Goal: Transaction & Acquisition: Purchase product/service

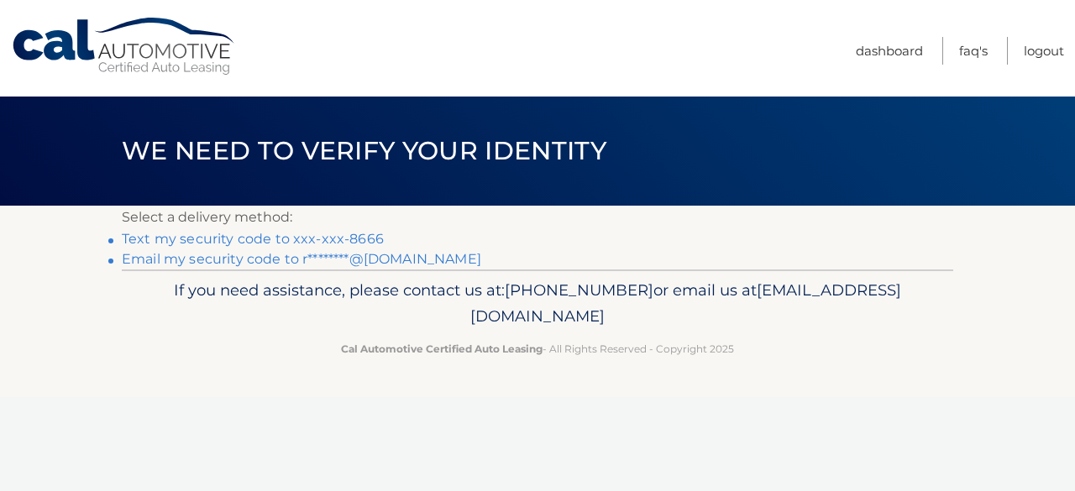
click at [316, 239] on link "Text my security code to xxx-xxx-8666" at bounding box center [253, 239] width 262 height 16
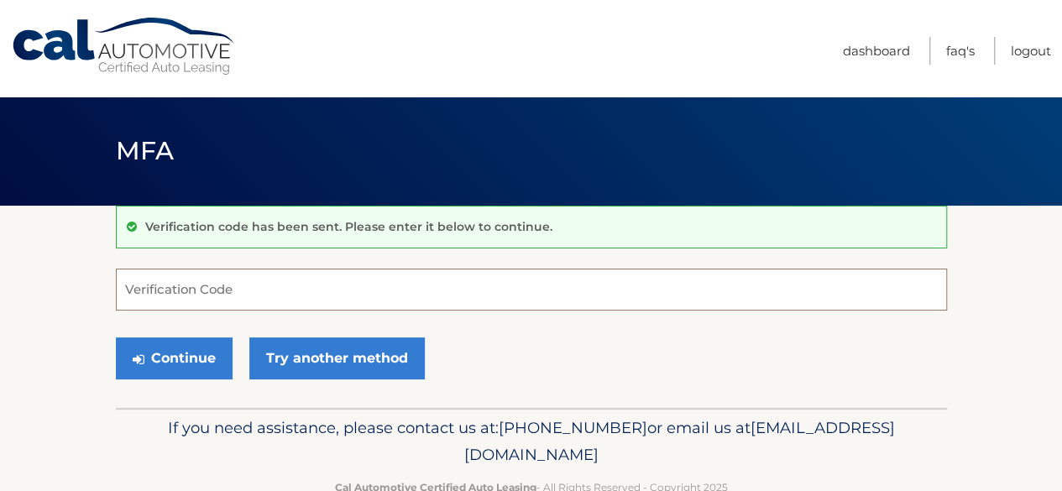
click at [295, 288] on input "Verification Code" at bounding box center [531, 290] width 831 height 42
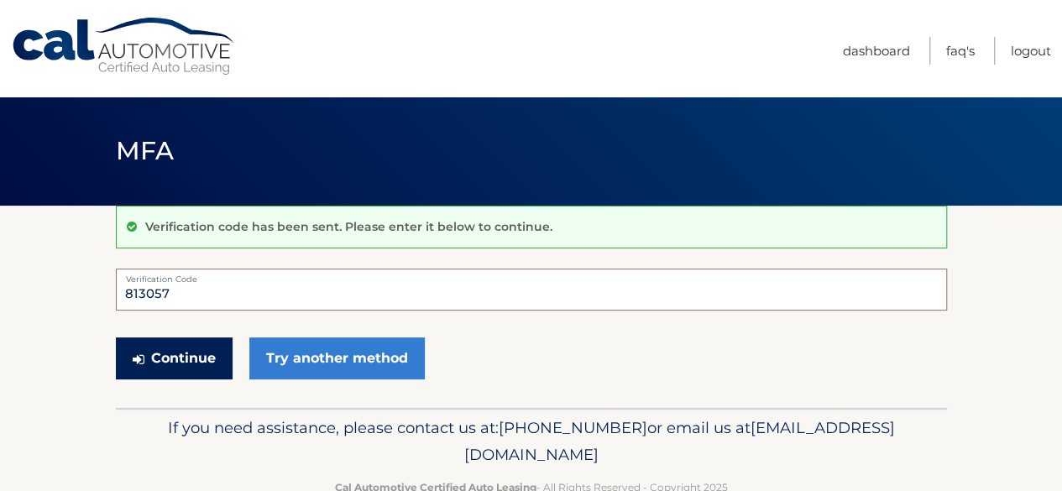
type input "813057"
click at [174, 369] on button "Continue" at bounding box center [174, 358] width 117 height 42
click at [174, 360] on button "Continue" at bounding box center [174, 358] width 117 height 42
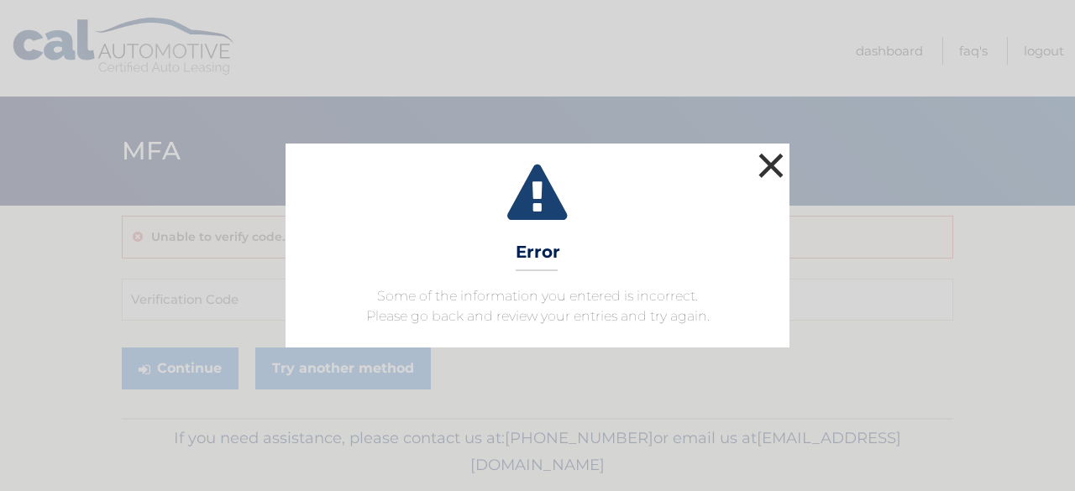
click at [771, 165] on button "×" at bounding box center [771, 166] width 34 height 34
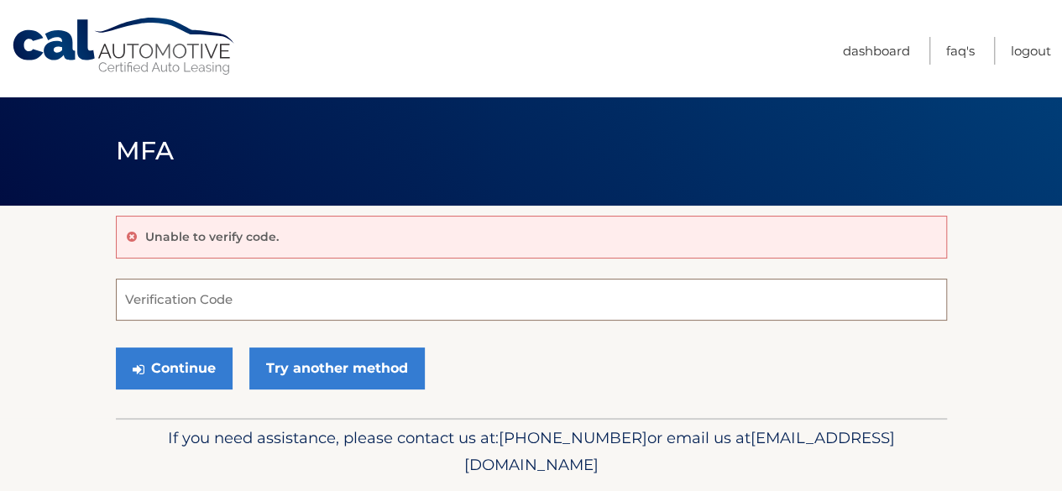
click at [232, 295] on input "Verification Code" at bounding box center [531, 300] width 831 height 42
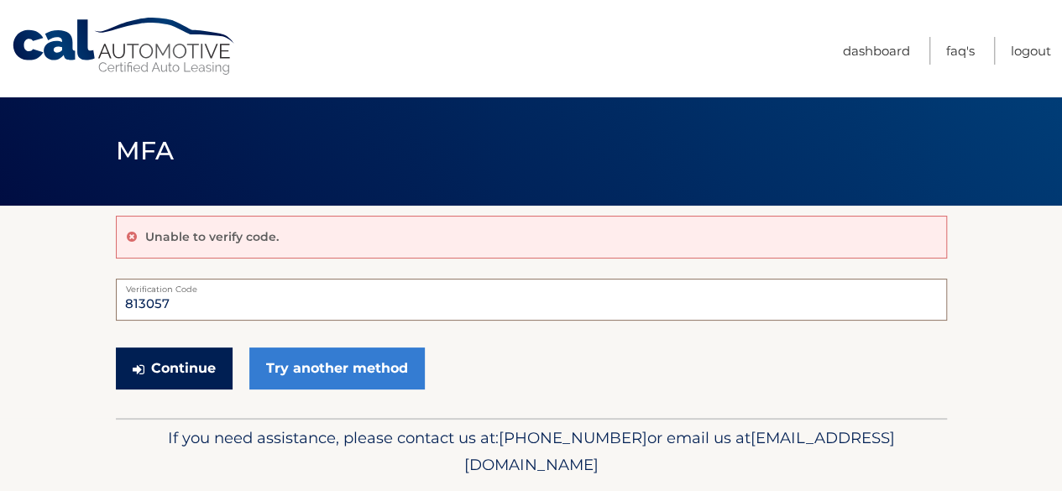
type input "813057"
click at [172, 369] on button "Continue" at bounding box center [174, 369] width 117 height 42
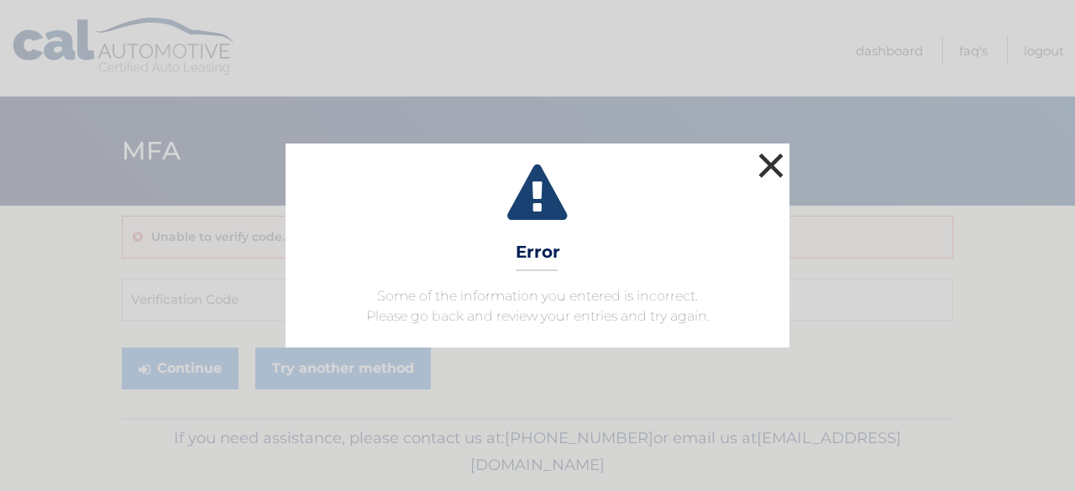
click at [769, 170] on button "×" at bounding box center [771, 166] width 34 height 34
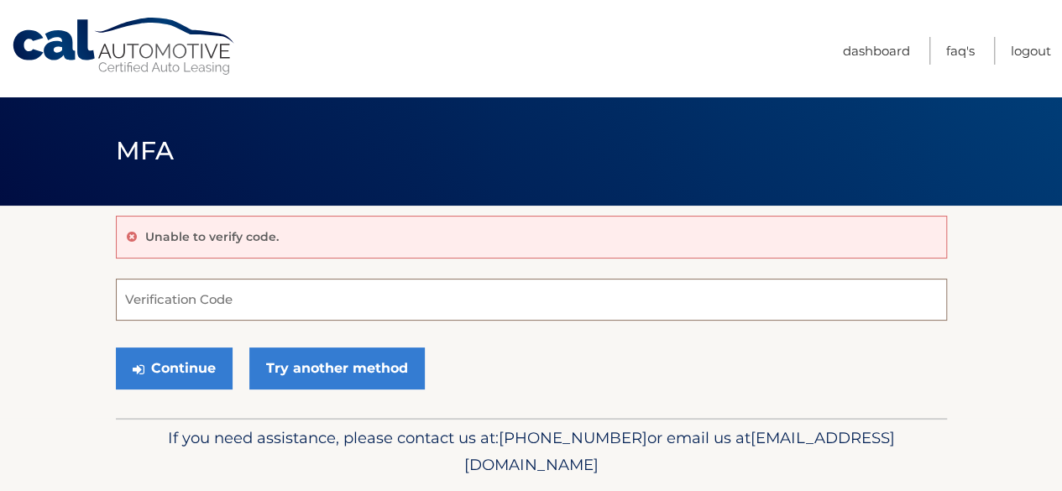
click at [306, 291] on input "Verification Code" at bounding box center [531, 300] width 831 height 42
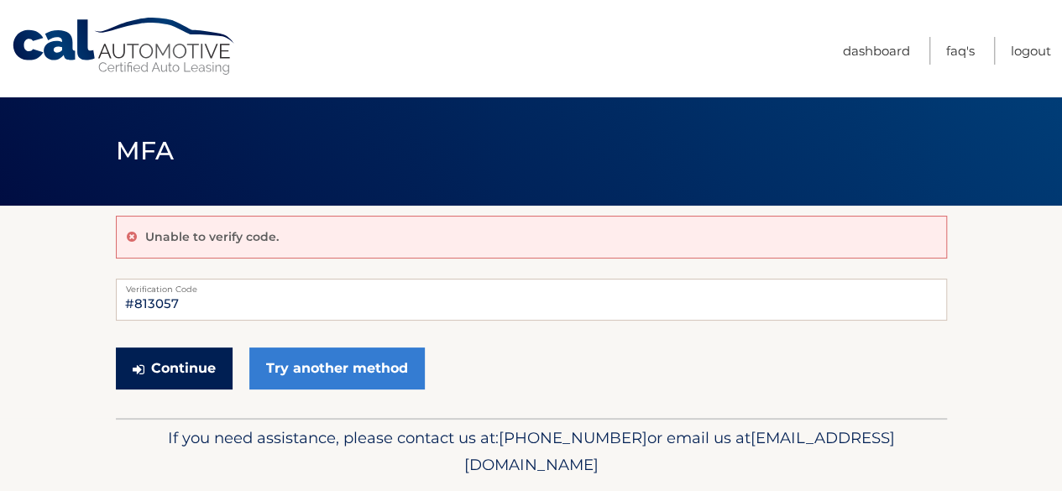
click at [171, 367] on button "Continue" at bounding box center [174, 369] width 117 height 42
click at [133, 299] on input "#813057" at bounding box center [531, 300] width 831 height 42
type input "813057"
click at [182, 363] on button "Continue" at bounding box center [174, 369] width 117 height 42
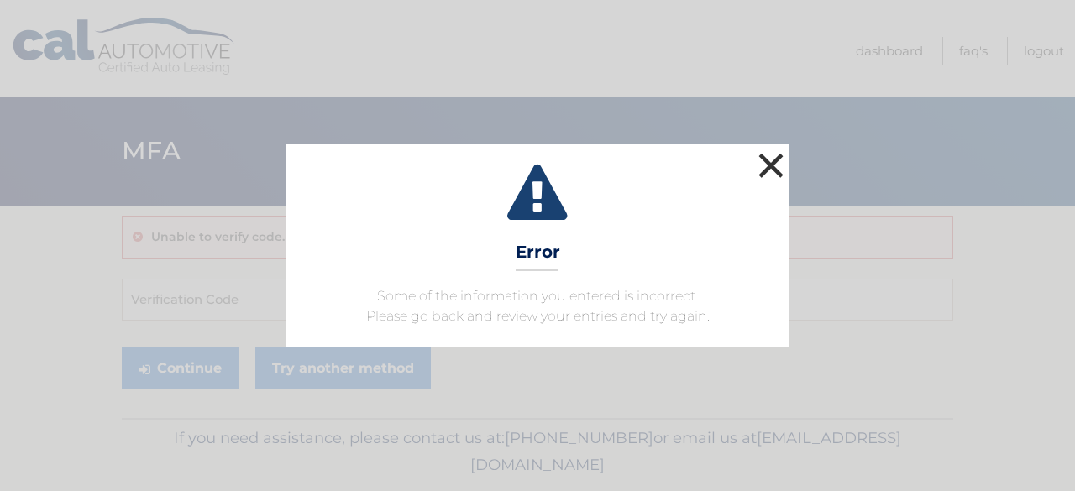
click at [769, 168] on button "×" at bounding box center [771, 166] width 34 height 34
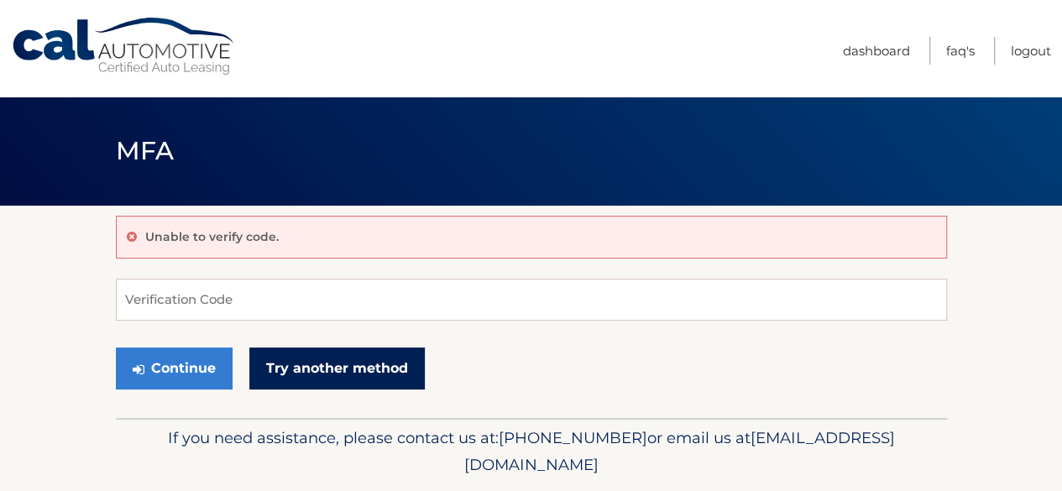
click at [344, 368] on link "Try another method" at bounding box center [336, 369] width 175 height 42
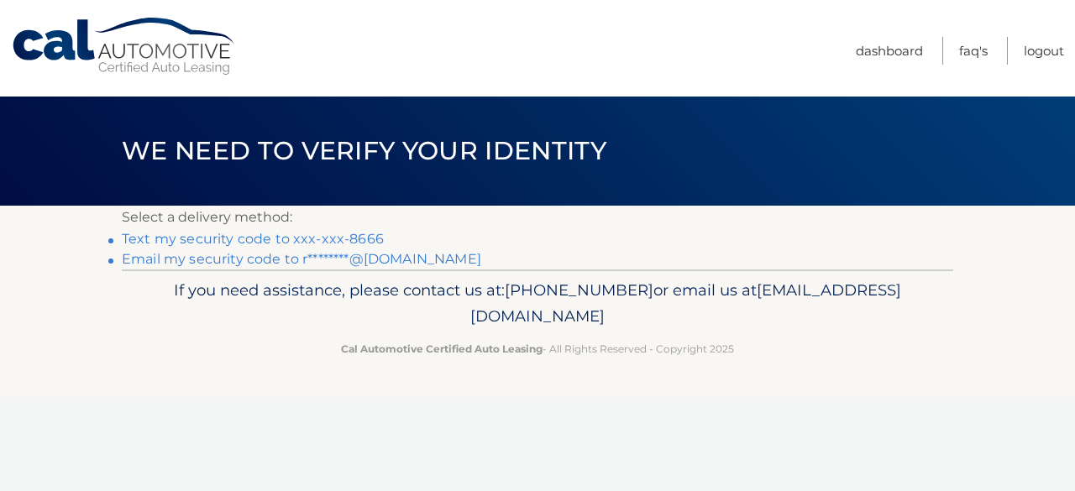
click at [276, 241] on link "Text my security code to xxx-xxx-8666" at bounding box center [253, 239] width 262 height 16
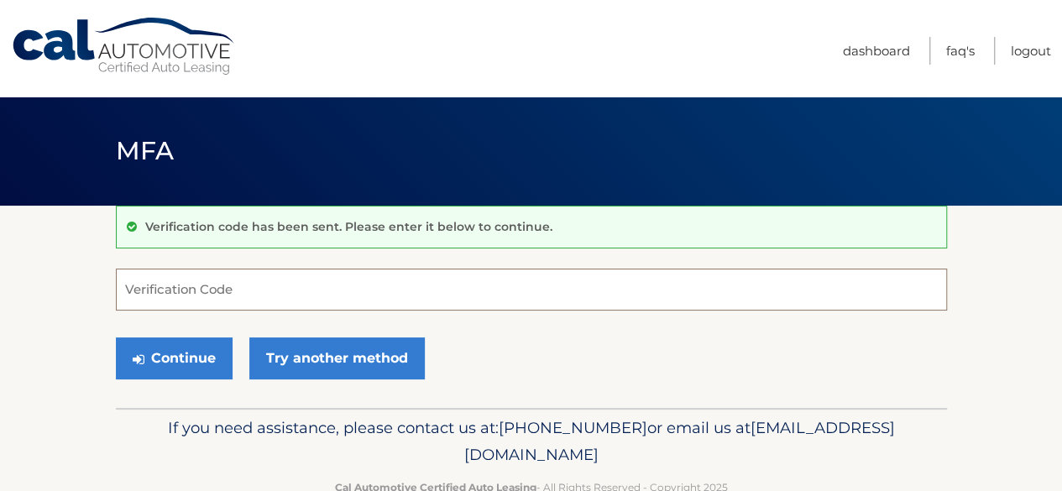
click at [247, 290] on input "Verification Code" at bounding box center [531, 290] width 831 height 42
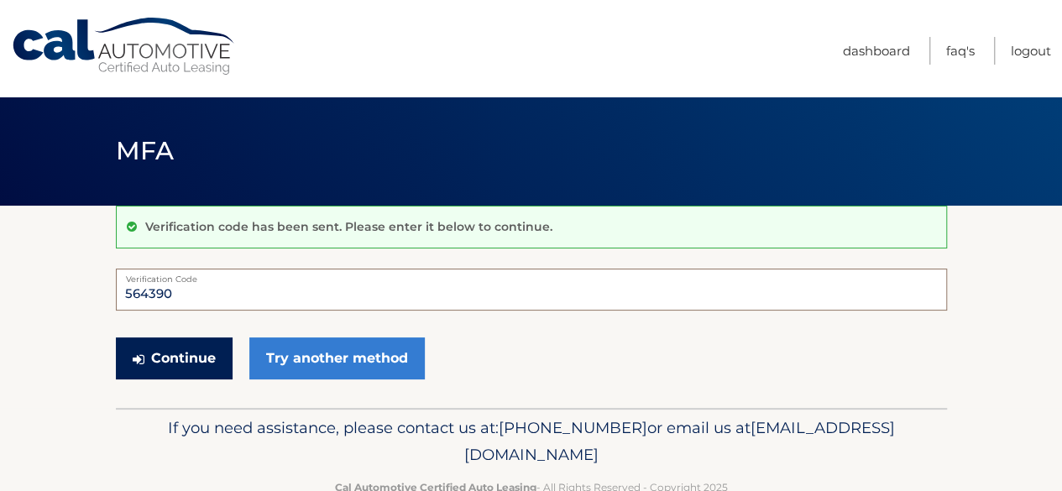
type input "564390"
click at [158, 358] on button "Continue" at bounding box center [174, 358] width 117 height 42
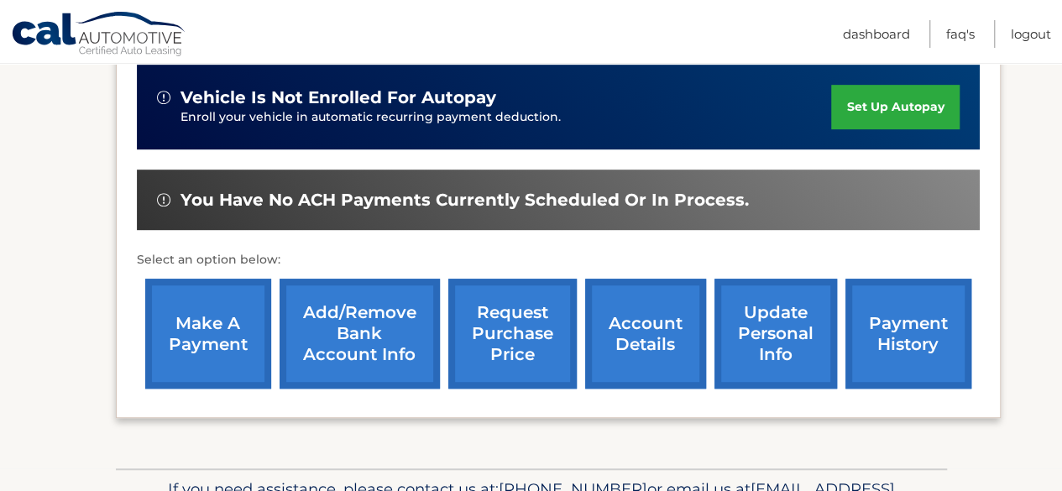
scroll to position [438, 0]
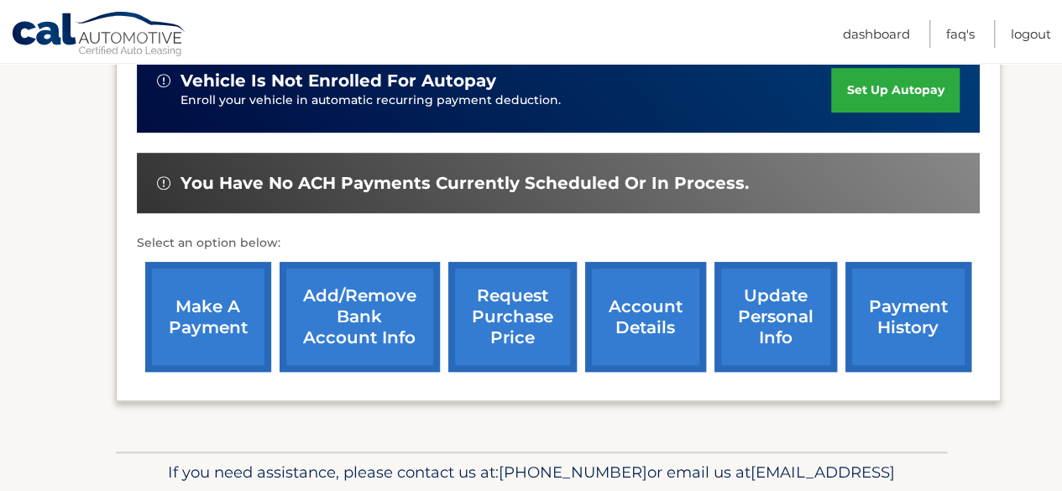
click at [197, 309] on link "make a payment" at bounding box center [208, 317] width 126 height 110
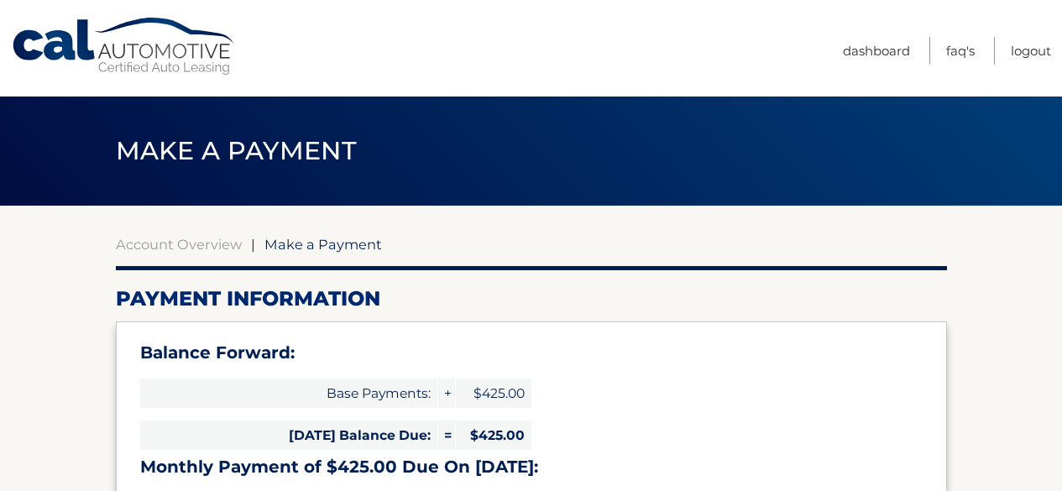
select select "YTNiNjAyMDQtYTE0MC00ZjliLWEzOTQtMDllZjBiYTYyYzk1"
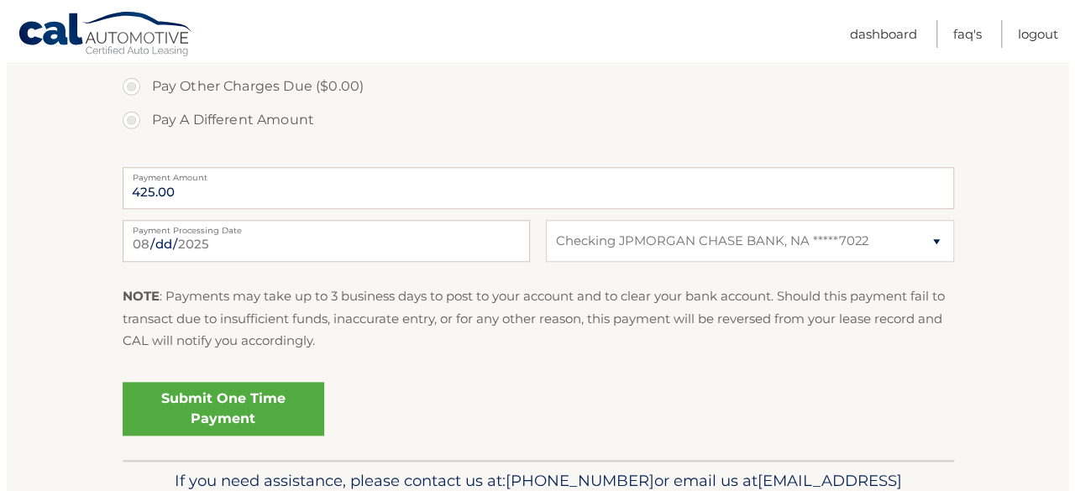
scroll to position [707, 0]
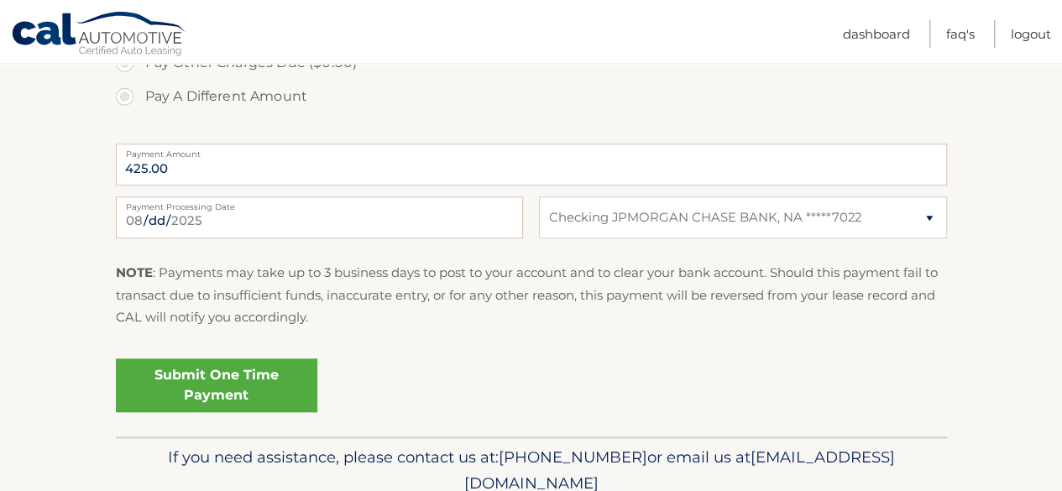
click at [205, 381] on link "Submit One Time Payment" at bounding box center [216, 385] width 201 height 54
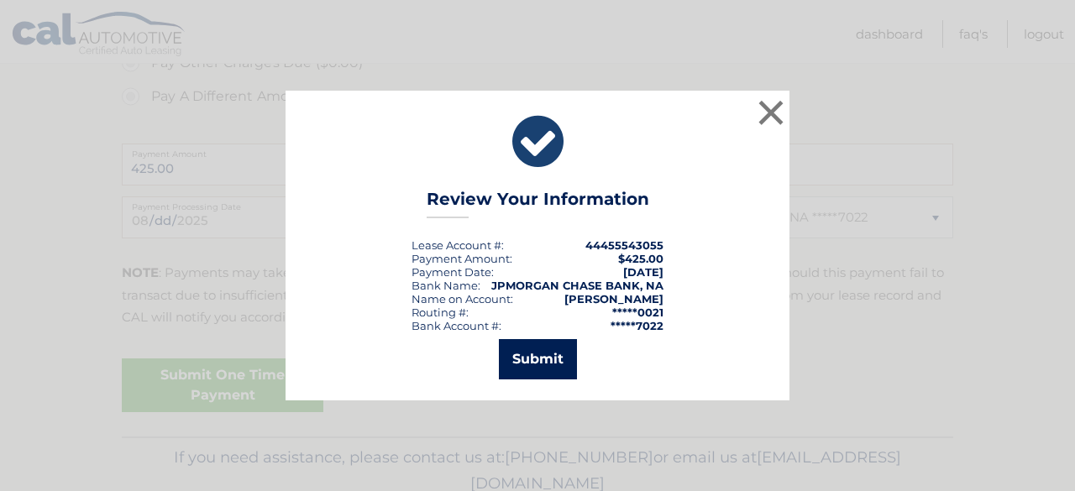
click at [539, 352] on button "Submit" at bounding box center [538, 359] width 78 height 40
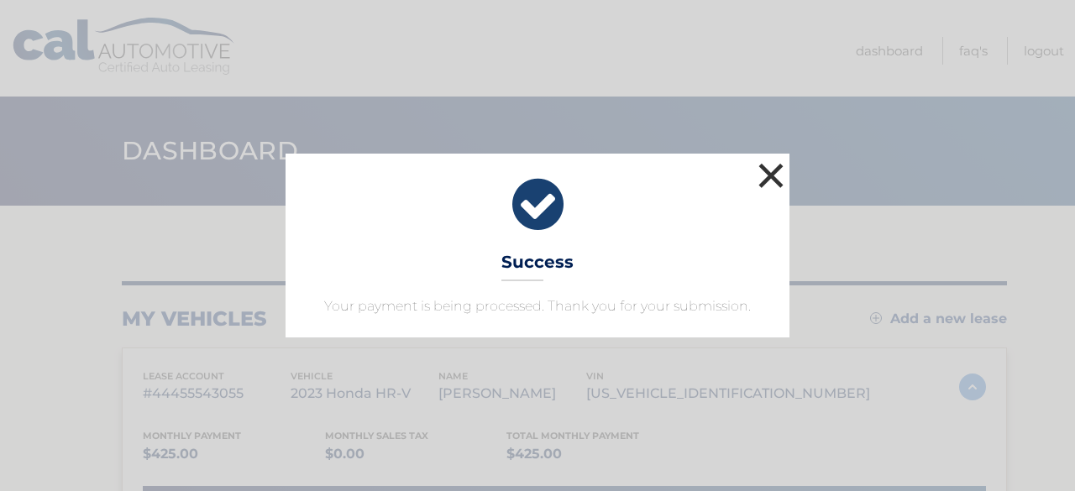
click at [768, 175] on button "×" at bounding box center [771, 176] width 34 height 34
